Goal: Information Seeking & Learning: Find specific page/section

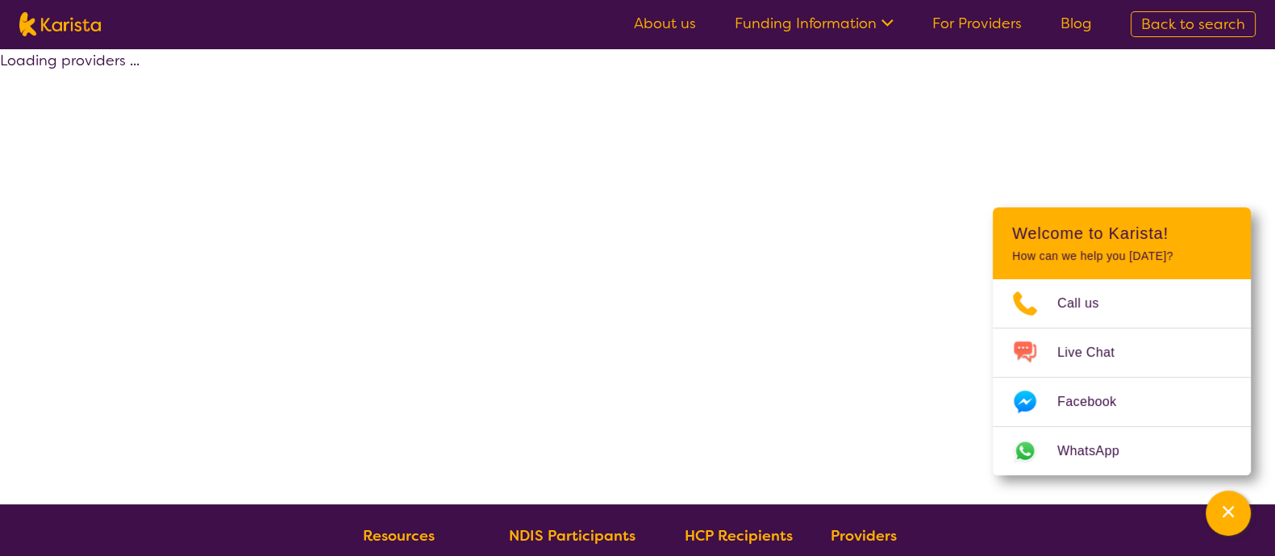
select select "by_score"
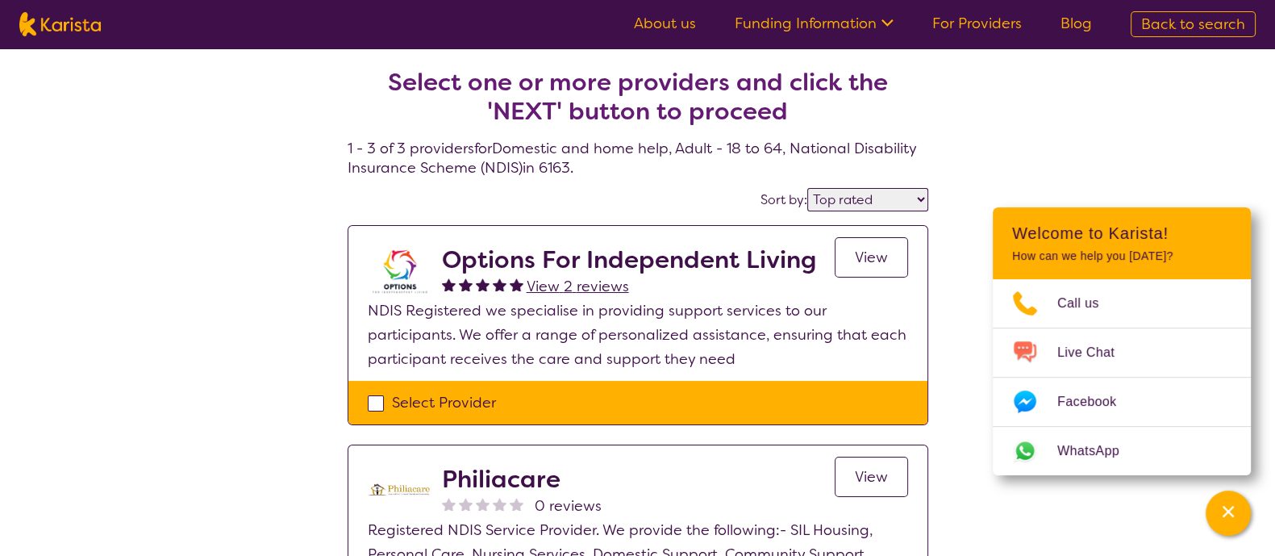
click at [560, 171] on h4 "Select one or more providers and click the 'NEXT' button to proceed 1 - 3 of 3 …" at bounding box center [638, 103] width 581 height 148
copy h4 "6163"
click at [93, 33] on img at bounding box center [59, 24] width 81 height 24
select select "Home Care Package Provider"
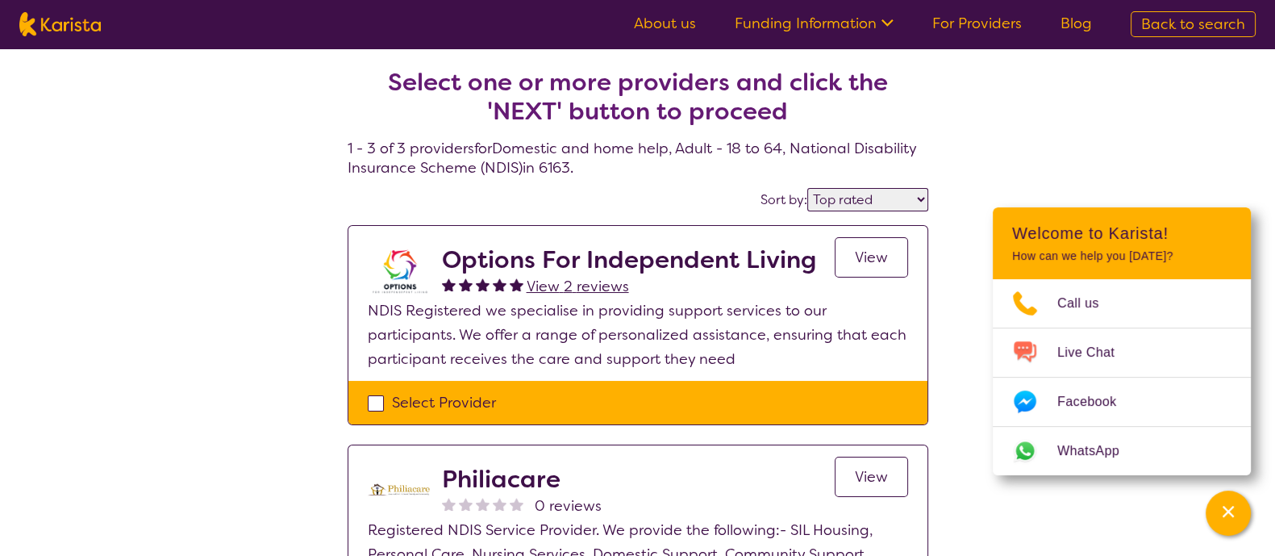
select select "AG"
select select "HCP4"
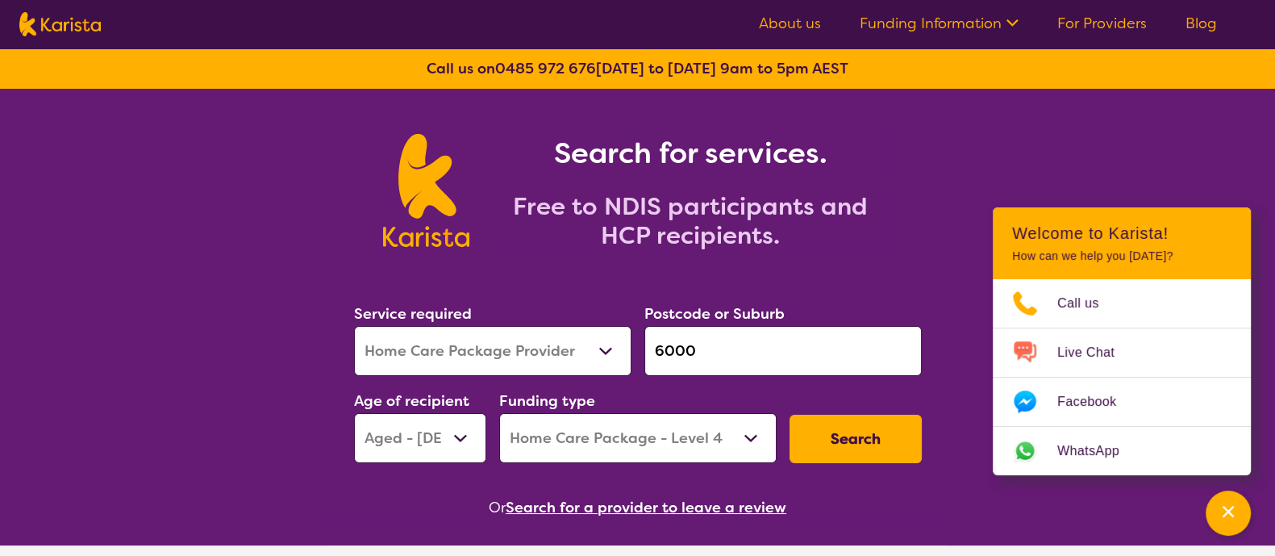
click at [532, 352] on select "Allied Health Assistant Assessment ([MEDICAL_DATA] or [MEDICAL_DATA]) Behaviour…" at bounding box center [492, 351] width 277 height 50
select select "NDIS Support Coordination"
click at [354, 326] on select "Allied Health Assistant Assessment ([MEDICAL_DATA] or [MEDICAL_DATA]) Behaviour…" at bounding box center [492, 351] width 277 height 50
select select
drag, startPoint x: 643, startPoint y: 344, endPoint x: 582, endPoint y: 328, distance: 63.4
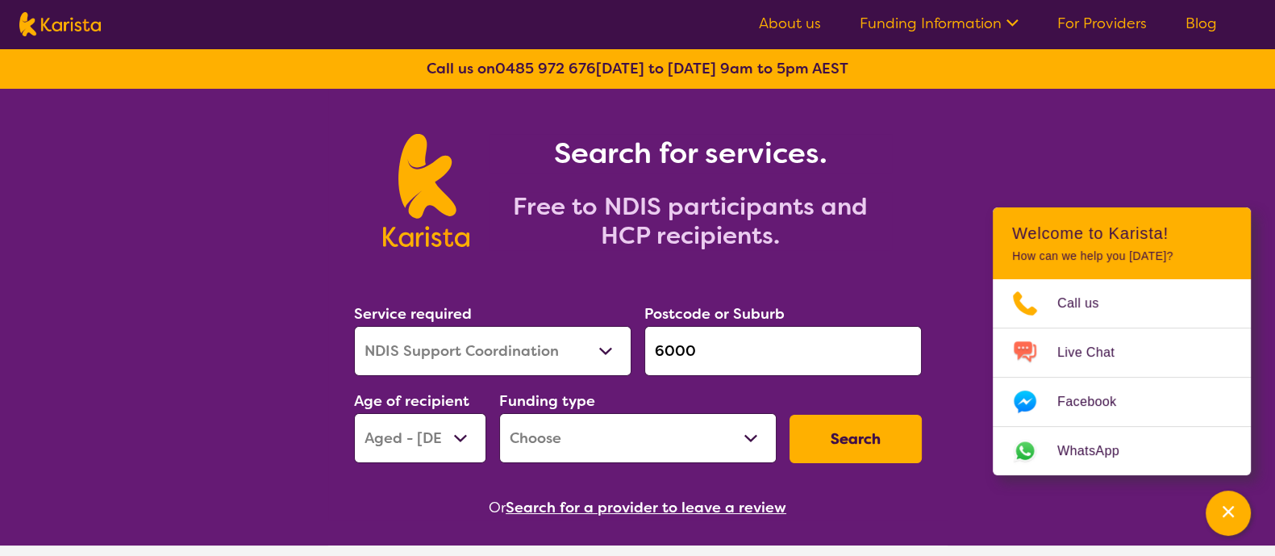
click at [582, 328] on div "Service required Allied Health Assistant Assessment ([MEDICAL_DATA] or [MEDICAL…" at bounding box center [638, 382] width 581 height 174
paste input "163"
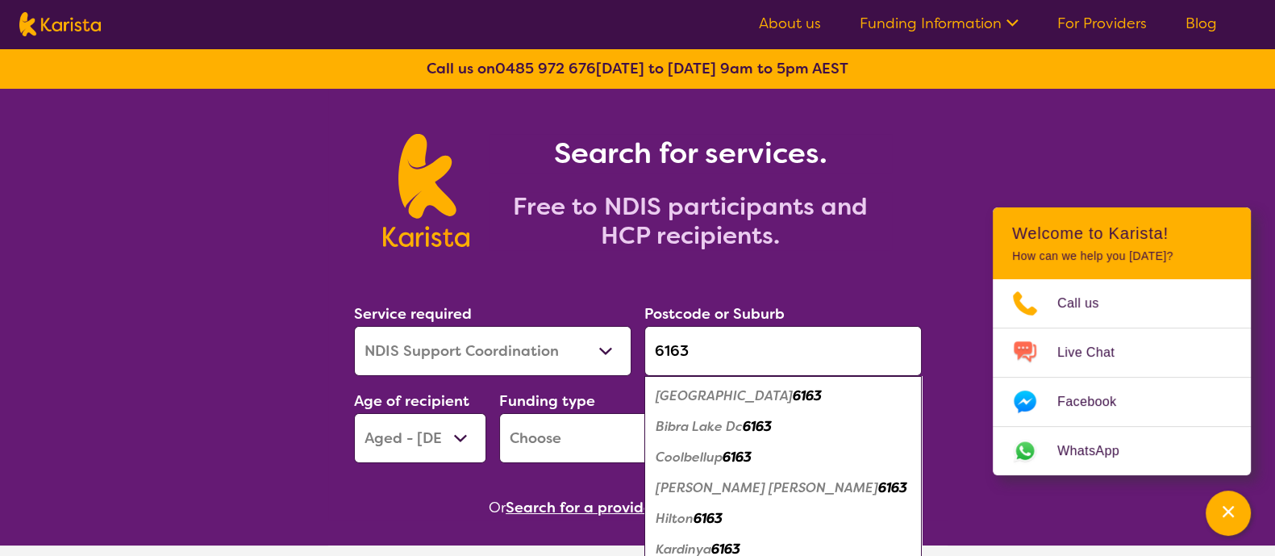
type input "6163"
click at [722, 394] on em "[GEOGRAPHIC_DATA]" at bounding box center [724, 395] width 137 height 17
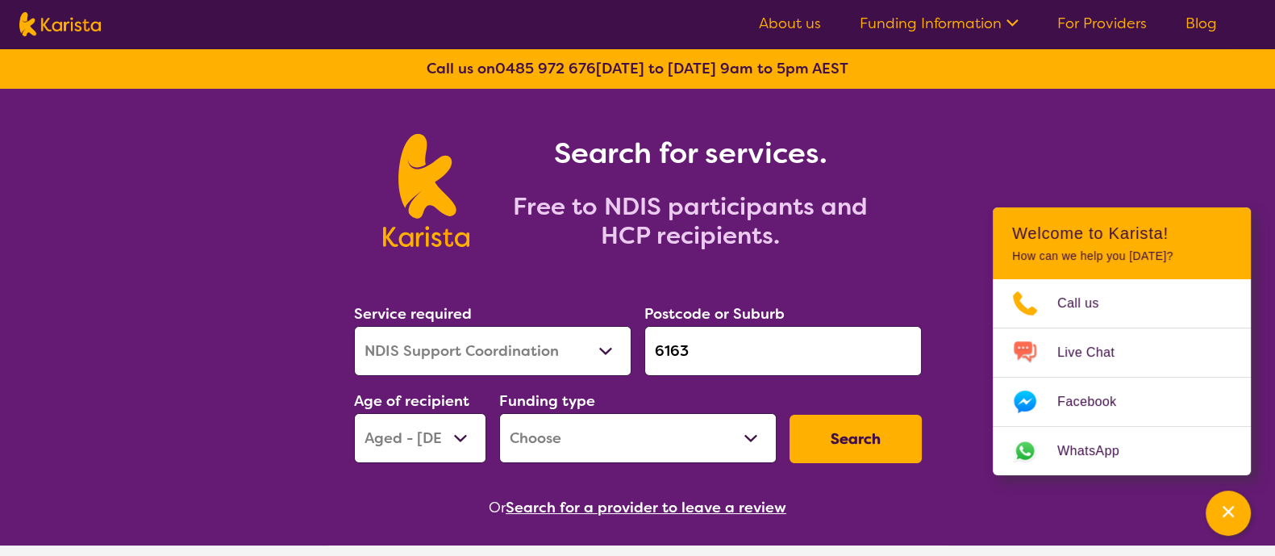
click at [427, 429] on select "Early Childhood - 0 to 9 Child - 10 to 11 Adolescent - 12 to 17 Adult - 18 to 6…" at bounding box center [420, 438] width 132 height 50
select select "AD"
click at [354, 413] on select "Early Childhood - 0 to 9 Child - 10 to 11 Adolescent - 12 to 17 Adult - 18 to 6…" at bounding box center [420, 438] width 132 height 50
click at [649, 433] on select "Home Care Package (HCP) National Disability Insurance Scheme (NDIS) I don't know" at bounding box center [637, 438] width 277 height 50
select select "NDIS"
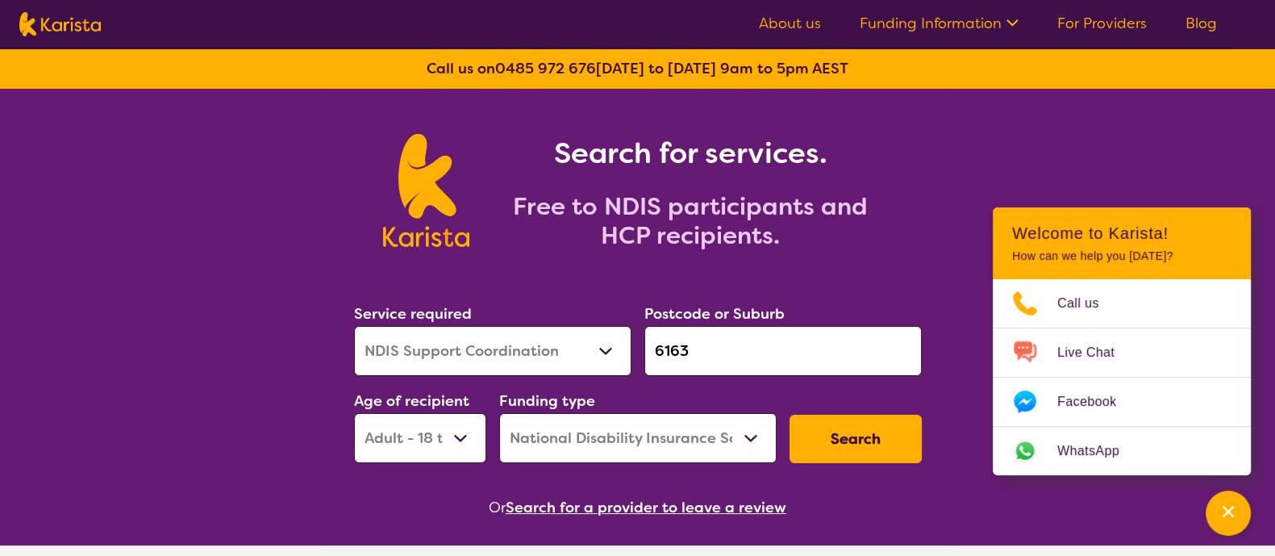
click at [499, 413] on select "Home Care Package (HCP) National Disability Insurance Scheme (NDIS) I don't know" at bounding box center [637, 438] width 277 height 50
click at [827, 433] on button "Search" at bounding box center [855, 438] width 132 height 48
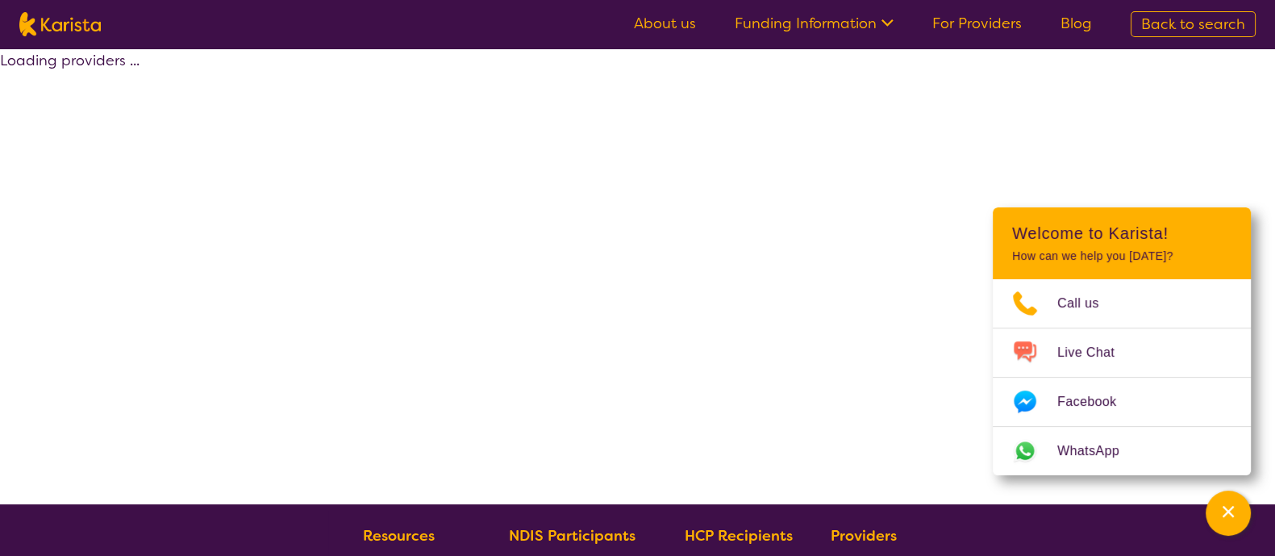
select select "by_score"
